Goal: Task Accomplishment & Management: Manage account settings

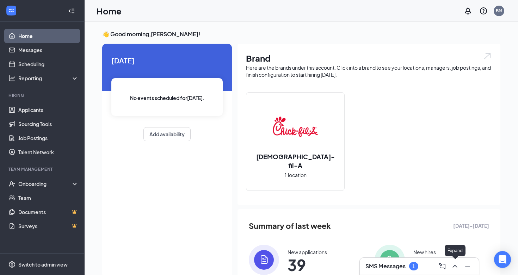
click at [454, 268] on icon "ChevronUp" at bounding box center [454, 266] width 8 height 8
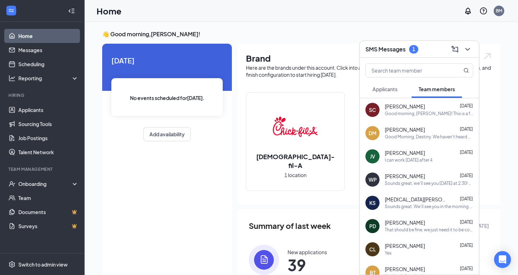
click at [390, 87] on span "Applicants" at bounding box center [384, 89] width 25 height 6
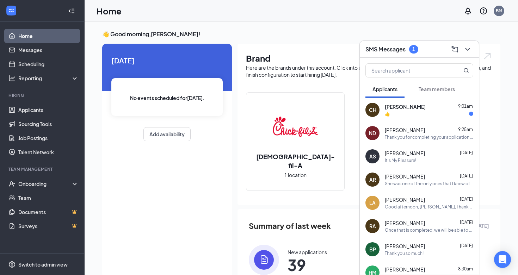
click at [411, 108] on span "[PERSON_NAME]" at bounding box center [405, 106] width 41 height 7
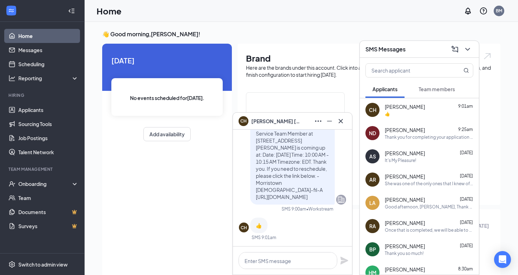
click at [341, 120] on icon "Cross" at bounding box center [340, 121] width 4 height 4
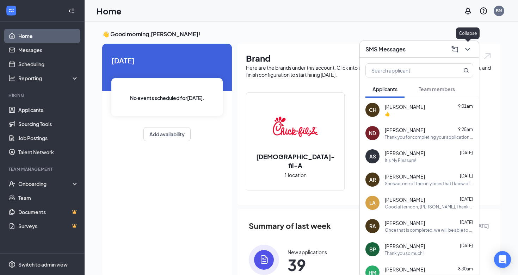
click at [469, 51] on icon "ChevronDown" at bounding box center [467, 49] width 8 height 8
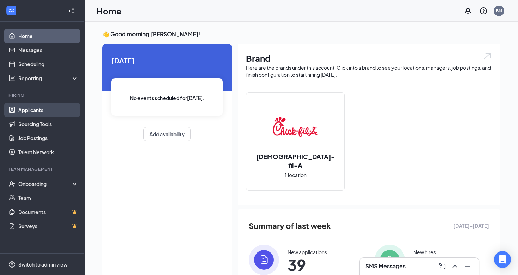
click at [29, 107] on link "Applicants" at bounding box center [48, 110] width 60 height 14
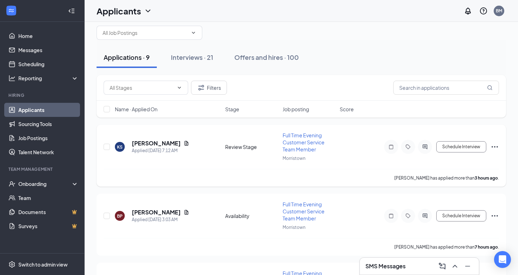
scroll to position [15, 0]
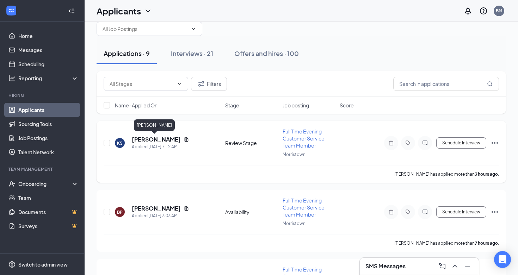
click at [150, 141] on h5 "[PERSON_NAME]" at bounding box center [156, 140] width 49 height 8
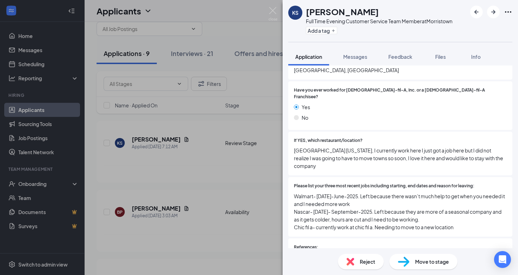
scroll to position [153, 0]
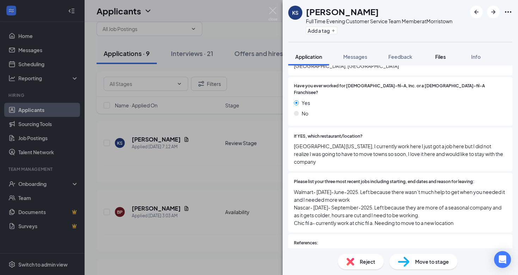
click at [442, 56] on span "Files" at bounding box center [440, 57] width 11 height 6
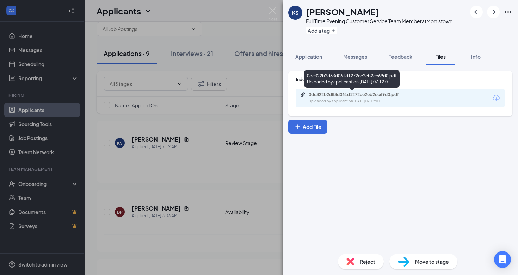
click at [381, 96] on div "0de322b2d83d061d1272ce2eb2ec69d0.pdf" at bounding box center [358, 95] width 99 height 6
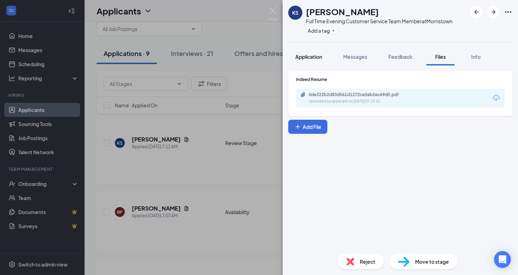
click at [320, 55] on span "Application" at bounding box center [308, 57] width 27 height 6
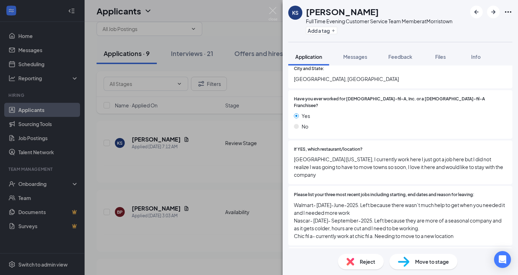
scroll to position [157, 0]
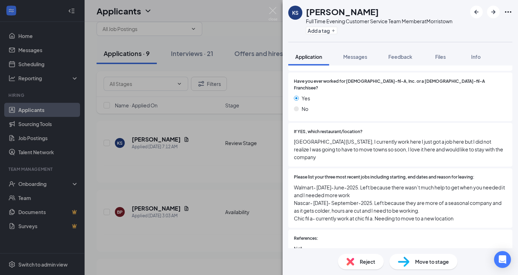
click at [250, 171] on div "KS [PERSON_NAME] Full Time Evening Customer Service Team Member at [GEOGRAPHIC_…" at bounding box center [259, 137] width 518 height 275
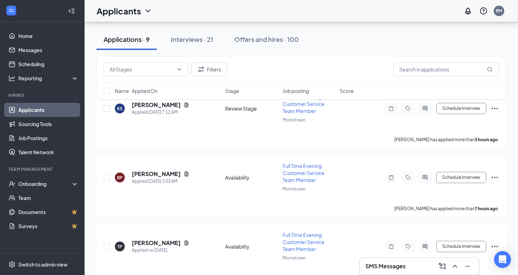
scroll to position [58, 0]
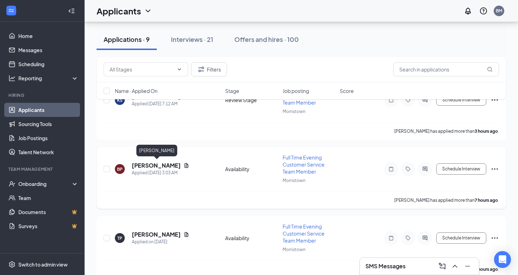
click at [168, 163] on h5 "[PERSON_NAME]" at bounding box center [156, 166] width 49 height 8
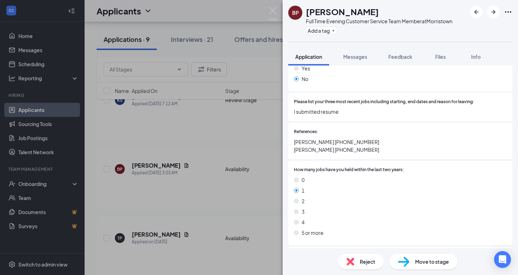
scroll to position [188, 0]
click at [440, 57] on span "Files" at bounding box center [440, 57] width 11 height 6
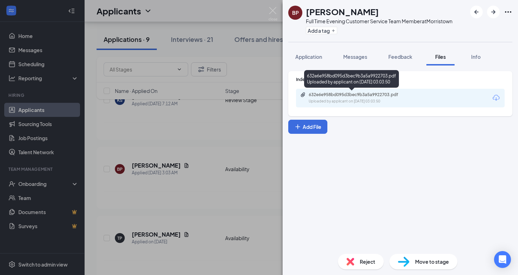
click at [355, 94] on div "632e6e958bd095d3bec9b3a5a9922703.pdf" at bounding box center [358, 95] width 99 height 6
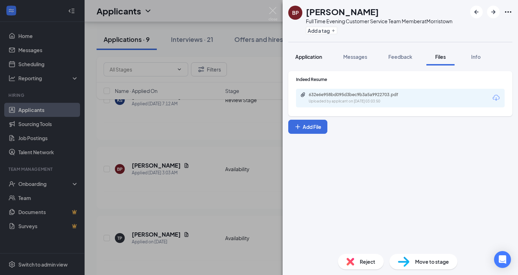
click at [314, 56] on span "Application" at bounding box center [308, 57] width 27 height 6
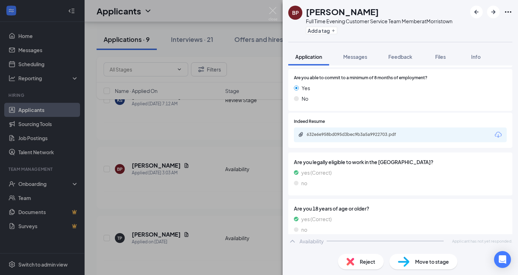
scroll to position [496, 0]
click at [363, 265] on span "Reject" at bounding box center [367, 262] width 15 height 8
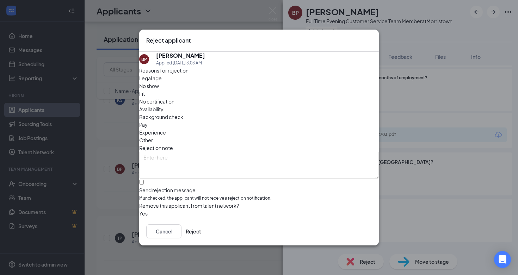
click at [163, 105] on span "Availability" at bounding box center [151, 109] width 24 height 8
click at [201, 228] on button "Reject" at bounding box center [193, 231] width 15 height 14
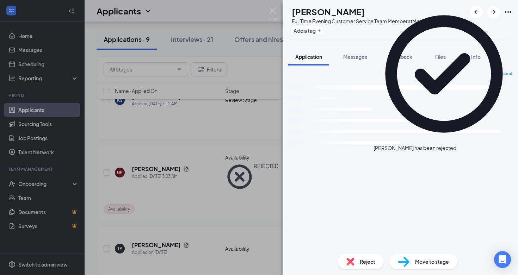
click at [241, 202] on div "TP tyreke [PERSON_NAME] Full Time Evening Customer Service Team Member at [GEOG…" at bounding box center [259, 137] width 518 height 275
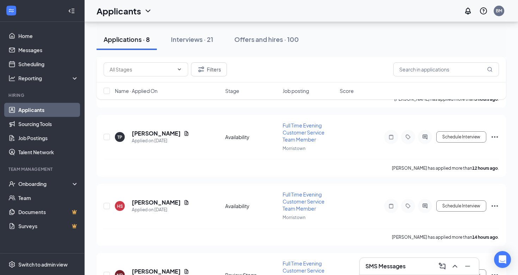
scroll to position [95, 0]
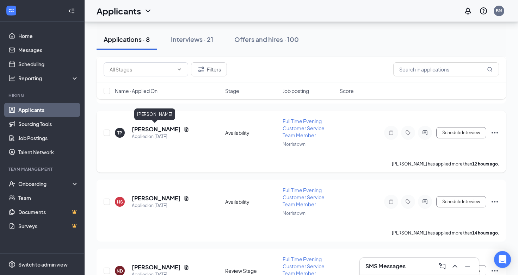
click at [157, 129] on h5 "[PERSON_NAME]" at bounding box center [156, 129] width 49 height 8
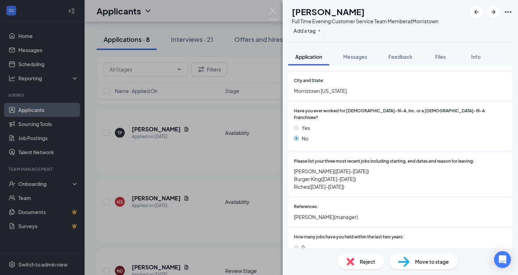
scroll to position [130, 0]
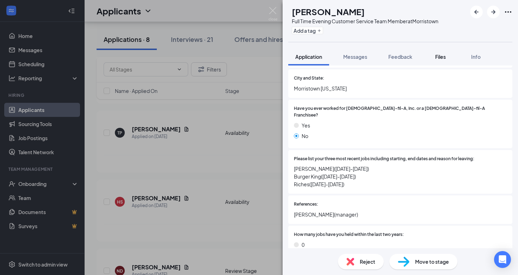
click at [439, 55] on span "Files" at bounding box center [440, 57] width 11 height 6
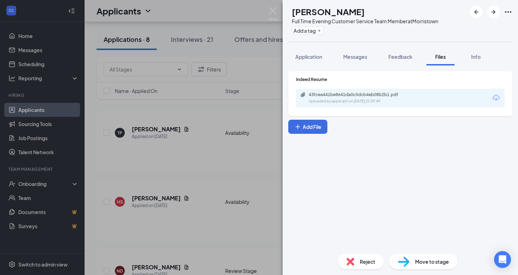
click at [373, 82] on div "Indeed Resume" at bounding box center [400, 79] width 209 height 6
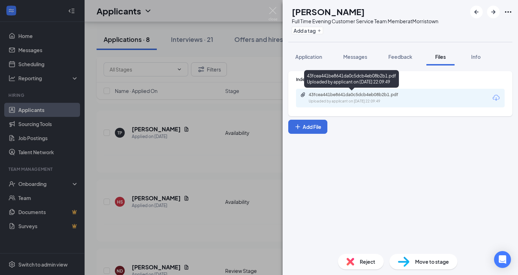
click at [375, 95] on div "43fcea441be8641da0c5dcb4eb08b2b1.pdf" at bounding box center [358, 95] width 99 height 6
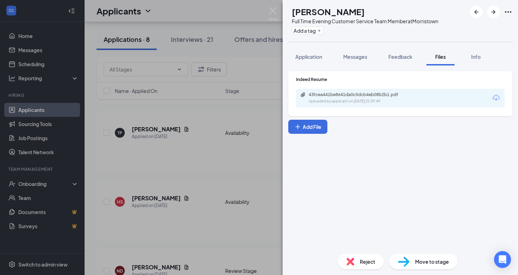
click at [363, 263] on span "Reject" at bounding box center [367, 262] width 15 height 8
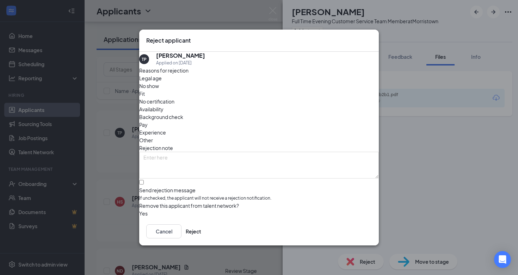
click at [163, 105] on span "Availability" at bounding box center [151, 109] width 24 height 8
click at [166, 129] on span "Experience" at bounding box center [152, 133] width 27 height 8
click at [201, 229] on button "Reject" at bounding box center [193, 231] width 15 height 14
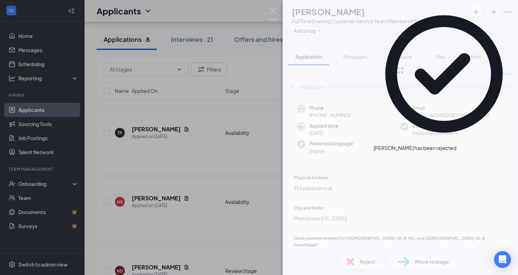
click at [201, 182] on div "TP tyreke [PERSON_NAME] Full Time Evening Customer Service Team Member at [GEOG…" at bounding box center [259, 137] width 518 height 275
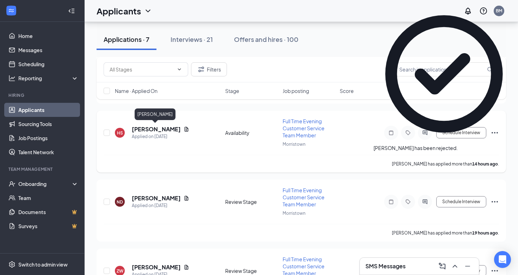
click at [150, 128] on h5 "[PERSON_NAME]" at bounding box center [156, 129] width 49 height 8
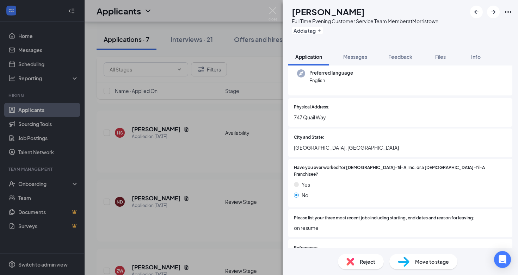
scroll to position [72, 0]
click at [444, 55] on span "Files" at bounding box center [440, 57] width 11 height 6
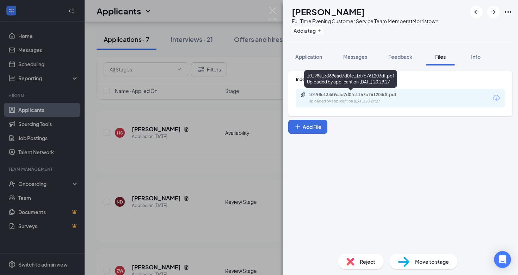
click at [349, 94] on div "10198e13369ead7d0fc1167b761203df.pdf" at bounding box center [358, 95] width 99 height 6
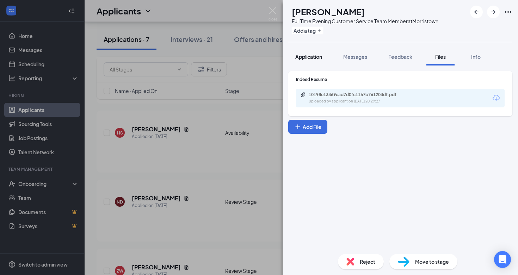
click at [323, 58] on button "Application" at bounding box center [308, 57] width 41 height 18
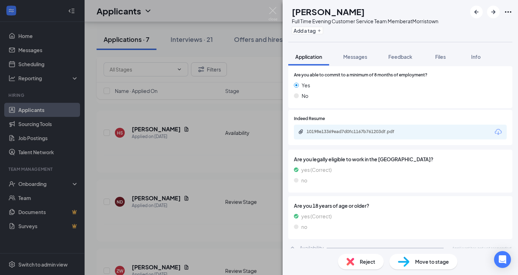
click at [363, 254] on div "Reject" at bounding box center [361, 261] width 46 height 15
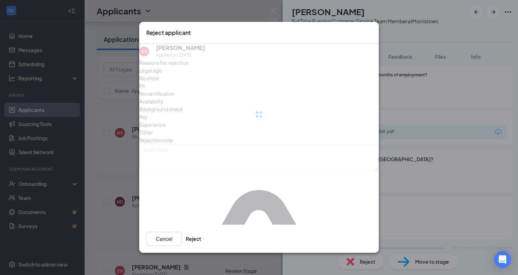
scroll to position [488, 0]
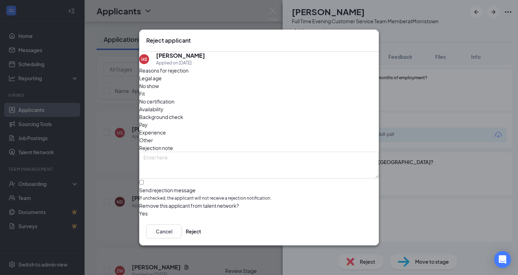
click at [163, 105] on span "Availability" at bounding box center [151, 109] width 24 height 8
click at [201, 230] on button "Reject" at bounding box center [193, 231] width 15 height 14
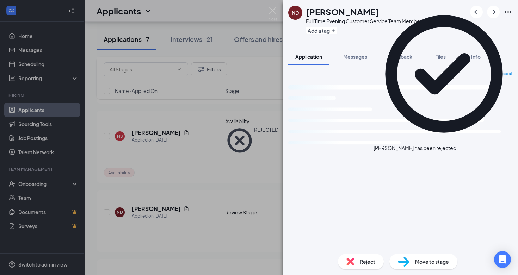
click at [218, 159] on div "ND [PERSON_NAME] Full Time Evening Customer Service Team Member at [GEOGRAPHIC_…" at bounding box center [259, 137] width 518 height 275
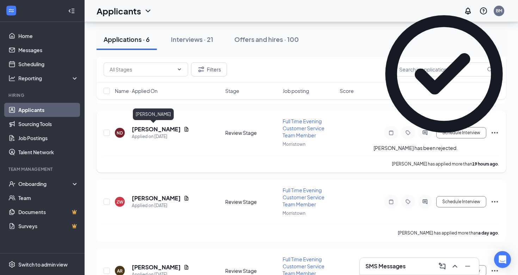
click at [146, 127] on h5 "[PERSON_NAME]" at bounding box center [156, 129] width 49 height 8
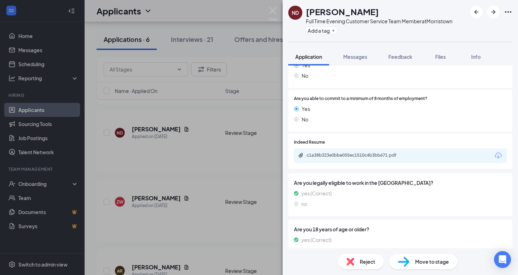
scroll to position [636, 0]
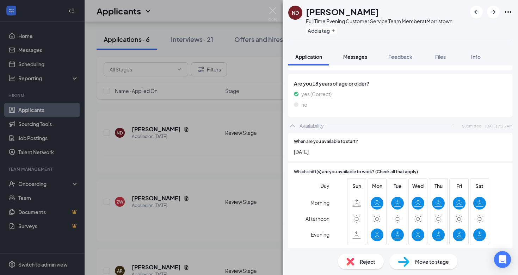
click at [363, 57] on span "Messages" at bounding box center [355, 57] width 24 height 6
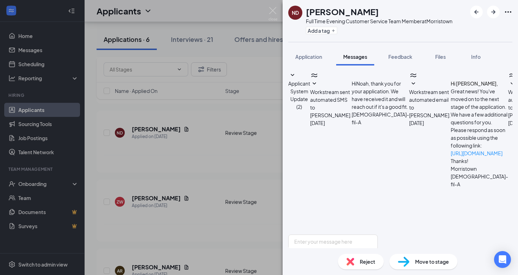
scroll to position [163, 0]
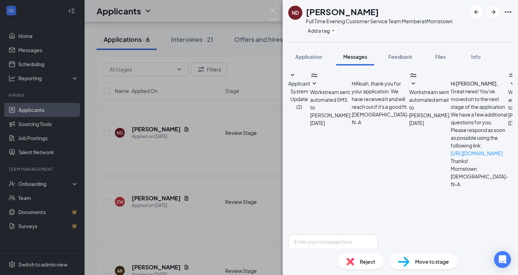
click at [239, 167] on div "ND [PERSON_NAME] Full Time Evening Customer Service Team Member at [GEOGRAPHIC_…" at bounding box center [259, 137] width 518 height 275
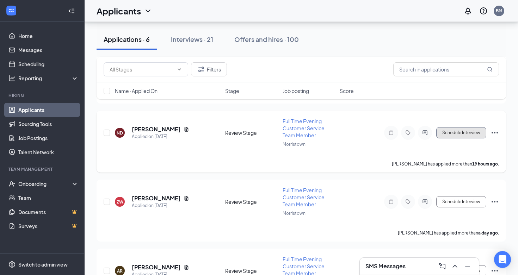
click at [447, 136] on button "Schedule Interview" at bounding box center [461, 132] width 50 height 11
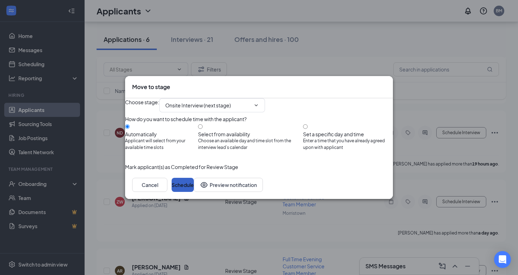
click at [194, 192] on button "Schedule" at bounding box center [183, 185] width 22 height 14
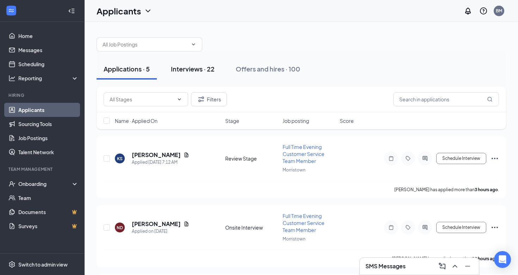
click at [206, 71] on div "Interviews · 22" at bounding box center [193, 68] width 44 height 9
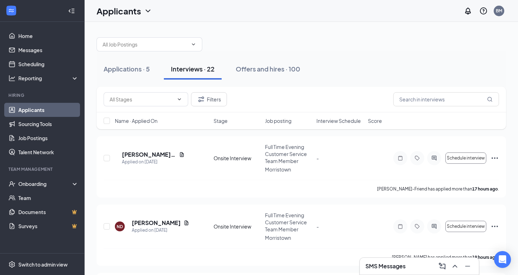
click at [342, 125] on div "Name · Applied On Stage Job posting Interview Schedule Score" at bounding box center [301, 120] width 409 height 17
click at [338, 122] on span "Interview Schedule" at bounding box center [338, 120] width 44 height 7
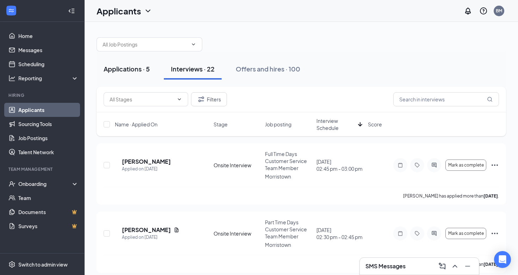
click at [133, 66] on div "Applications · 5" at bounding box center [127, 68] width 46 height 9
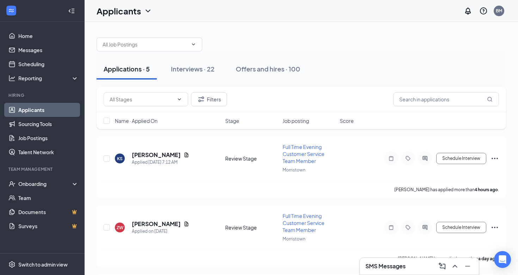
click at [356, 62] on div "Applications · 5 Interviews · 22 Offers and hires · 100" at bounding box center [301, 68] width 409 height 21
